Goal: Task Accomplishment & Management: Use online tool/utility

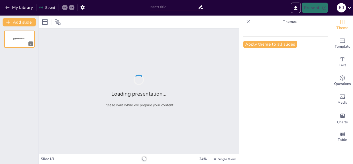
type input "Pronosticando el Futuro: Tendencias que Moldean tu Empresa"
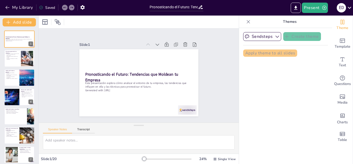
checkbox input "true"
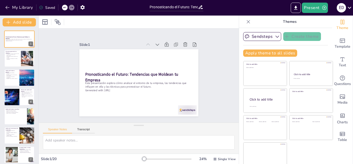
checkbox input "true"
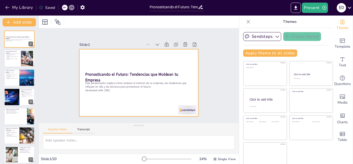
checkbox input "true"
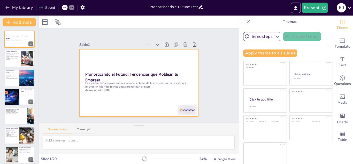
checkbox input "true"
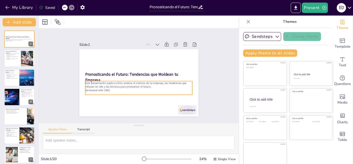
checkbox input "true"
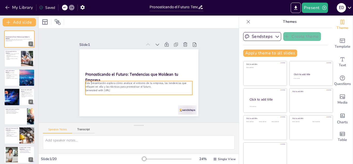
checkbox input "true"
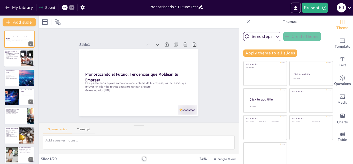
checkbox input "true"
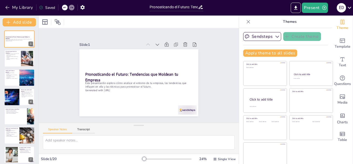
checkbox input "true"
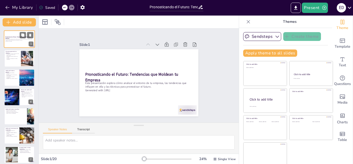
checkbox input "true"
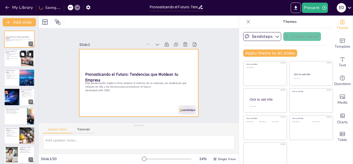
checkbox input "true"
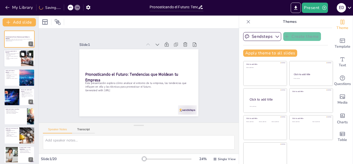
click at [24, 57] on button at bounding box center [23, 54] width 6 height 6
type textarea "La comprensión del entorno general es esencial para cualquier empresa que desee…"
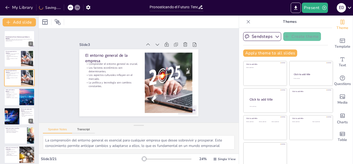
checkbox input "true"
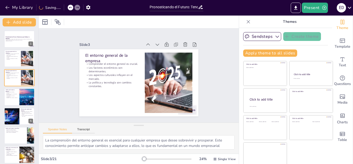
checkbox input "true"
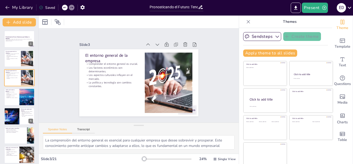
checkbox input "true"
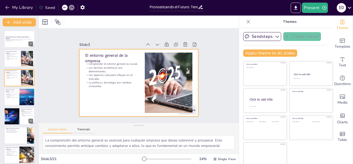
checkbox input "true"
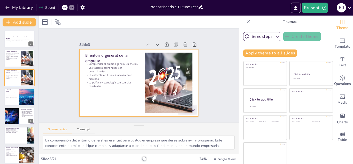
checkbox input "true"
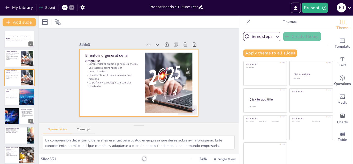
checkbox input "true"
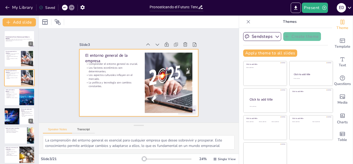
checkbox input "true"
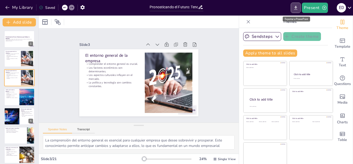
click at [296, 7] on icon "Export to PowerPoint" at bounding box center [295, 7] width 5 height 5
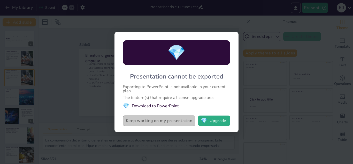
click at [166, 121] on button "Keep working on my presentation" at bounding box center [159, 120] width 73 height 10
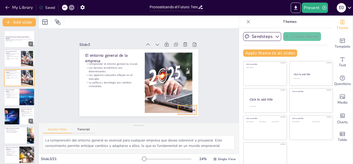
checkbox input "true"
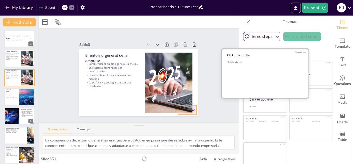
checkbox input "true"
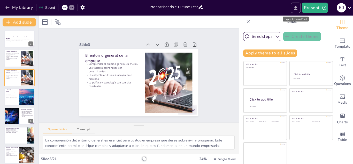
click at [294, 8] on icon "Export to PowerPoint" at bounding box center [295, 7] width 5 height 5
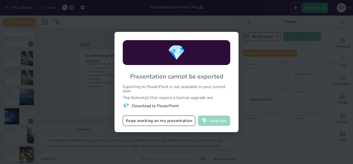
click at [215, 122] on button "💎 Upgrade" at bounding box center [214, 120] width 32 height 10
checkbox input "true"
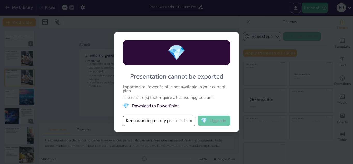
checkbox input "true"
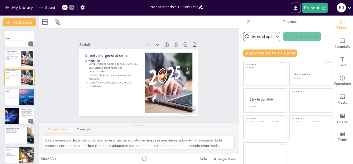
checkbox input "true"
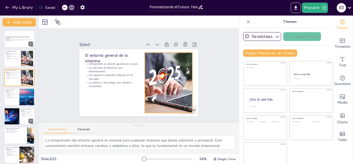
checkbox input "true"
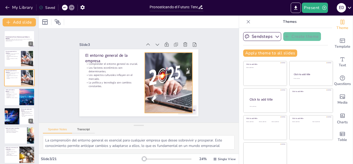
checkbox input "true"
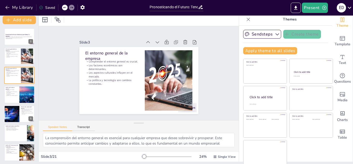
scroll to position [3, 0]
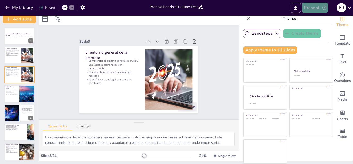
click at [312, 9] on button "Present" at bounding box center [315, 8] width 26 height 10
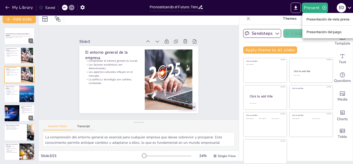
click at [313, 32] on font "Presentación del juego" at bounding box center [324, 32] width 35 height 4
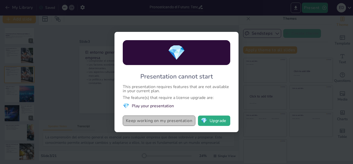
click at [164, 119] on button "Keep working on my presentation" at bounding box center [159, 120] width 73 height 10
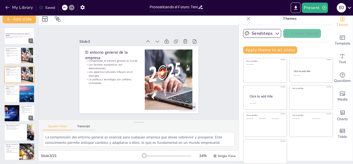
checkbox input "true"
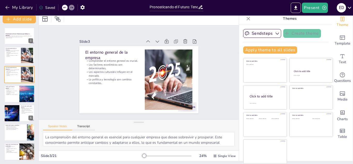
checkbox input "true"
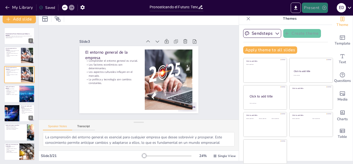
click at [308, 8] on button "Present" at bounding box center [315, 8] width 26 height 10
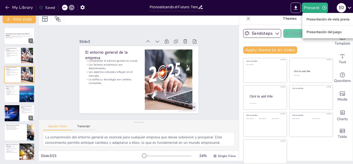
click at [313, 20] on font "Presentación de vista previa" at bounding box center [328, 19] width 43 height 4
